Goal: Book appointment/travel/reservation

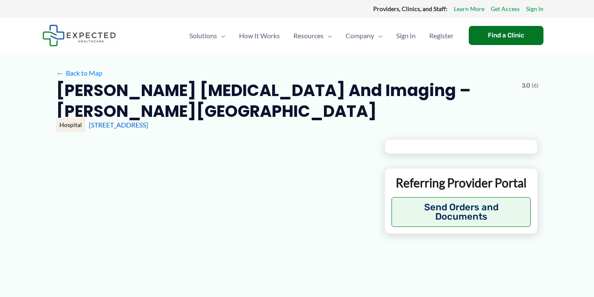
type input "**********"
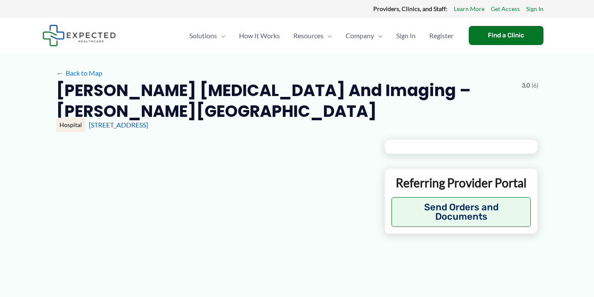
type input "**********"
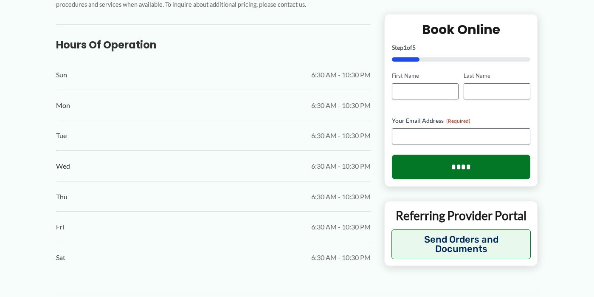
scroll to position [467, 0]
